Goal: Navigation & Orientation: Find specific page/section

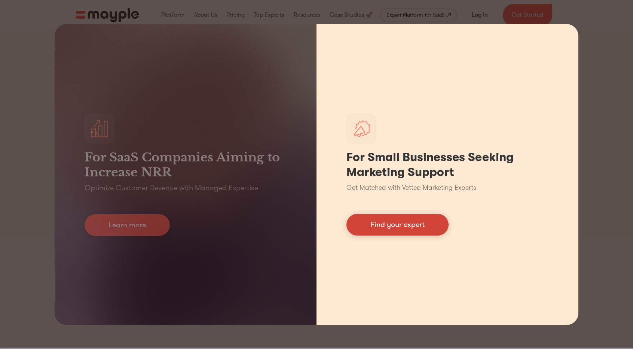
click at [416, 231] on link "Find your expert" at bounding box center [398, 225] width 102 height 22
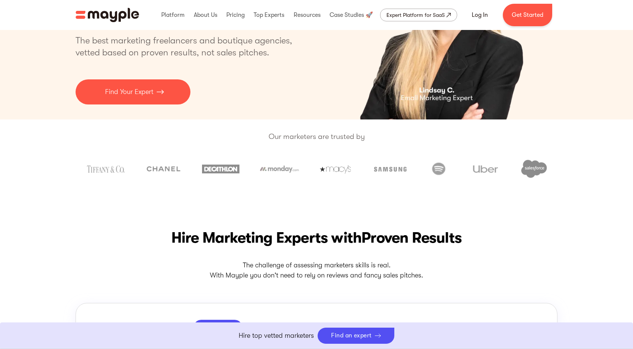
scroll to position [269, 0]
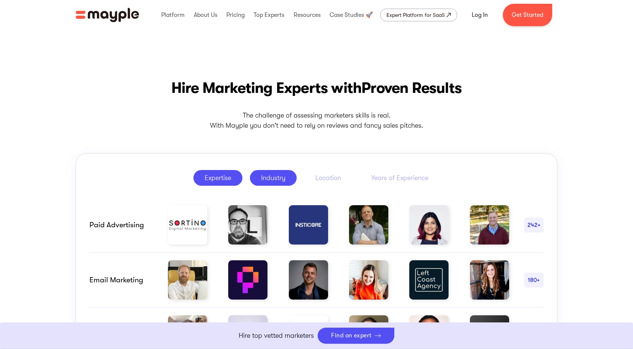
click at [283, 179] on div "Industry" at bounding box center [273, 177] width 24 height 9
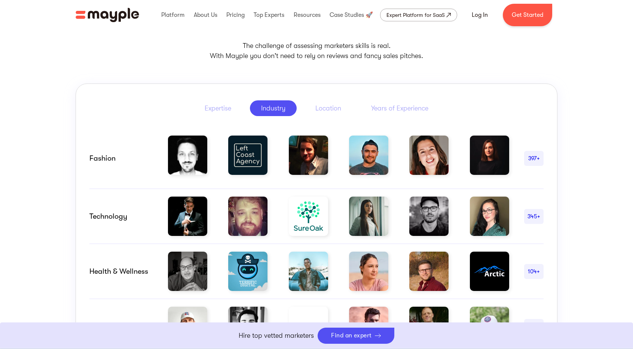
scroll to position [456, 0]
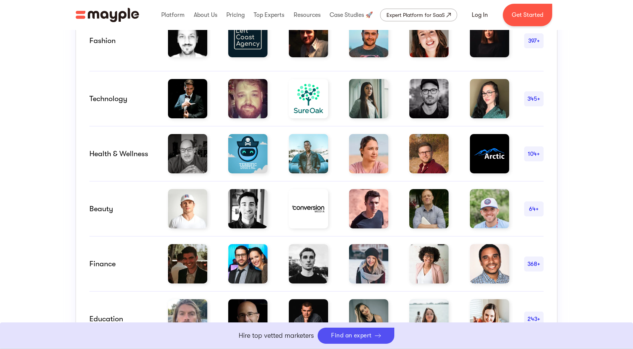
click at [245, 106] on img at bounding box center [247, 98] width 39 height 39
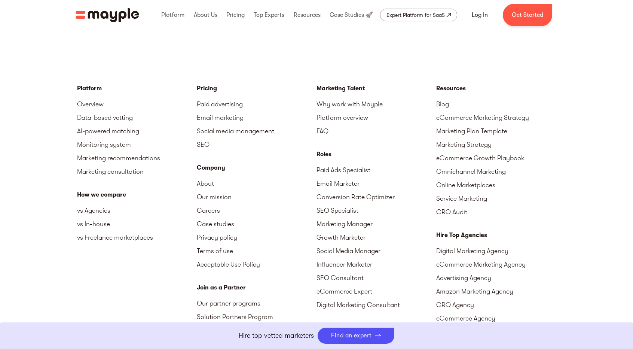
scroll to position [3388, 0]
